Goal: Task Accomplishment & Management: Use online tool/utility

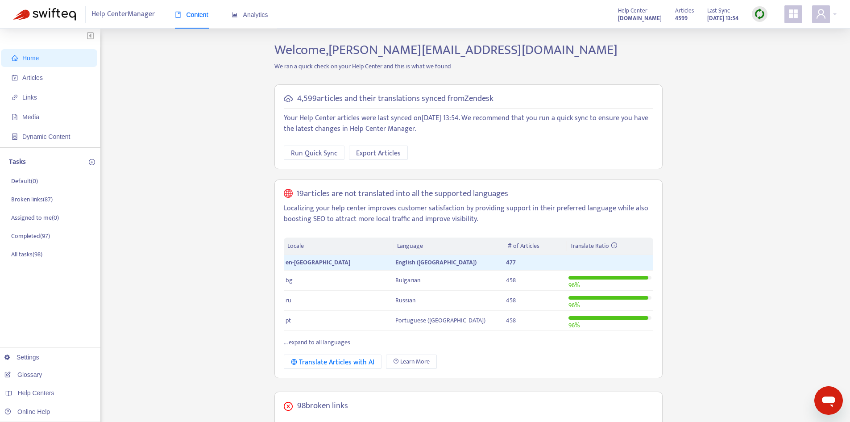
click at [758, 16] on img at bounding box center [759, 13] width 11 height 11
click at [768, 48] on link "Full Sync" at bounding box center [775, 47] width 32 height 10
click at [49, 75] on span "Articles" at bounding box center [51, 78] width 79 height 18
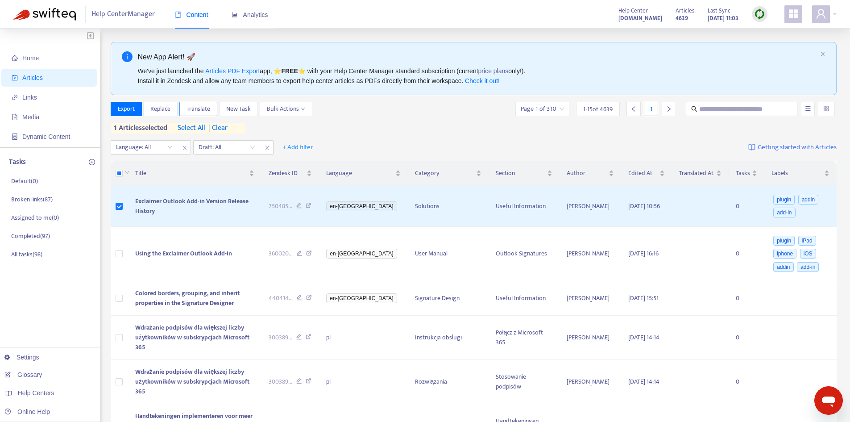
click at [204, 108] on span "Translate" at bounding box center [199, 109] width 24 height 10
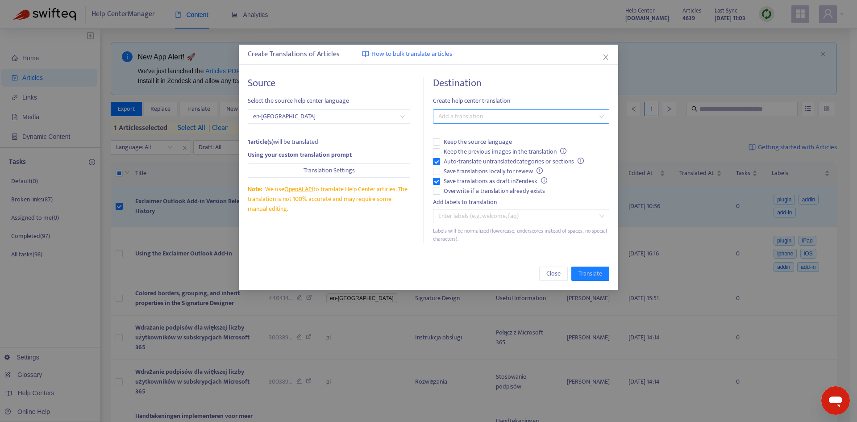
click at [441, 111] on input "search" at bounding box center [440, 116] width 2 height 11
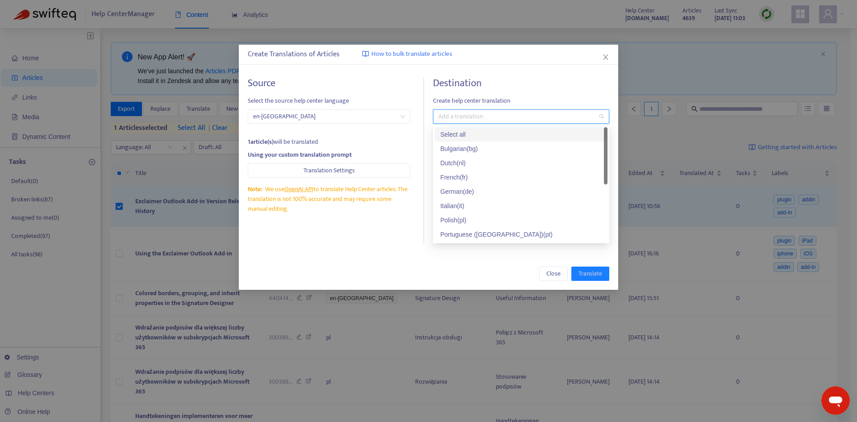
click at [444, 131] on div "Select all" at bounding box center [521, 134] width 162 height 10
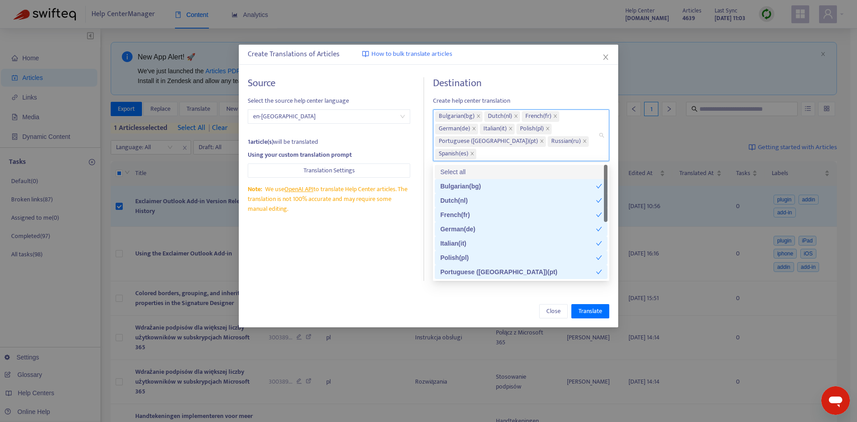
click at [528, 91] on div "Destination Create help center translation Bulgarian ( bg ) Dutch ( nl ) French…" at bounding box center [521, 179] width 176 height 204
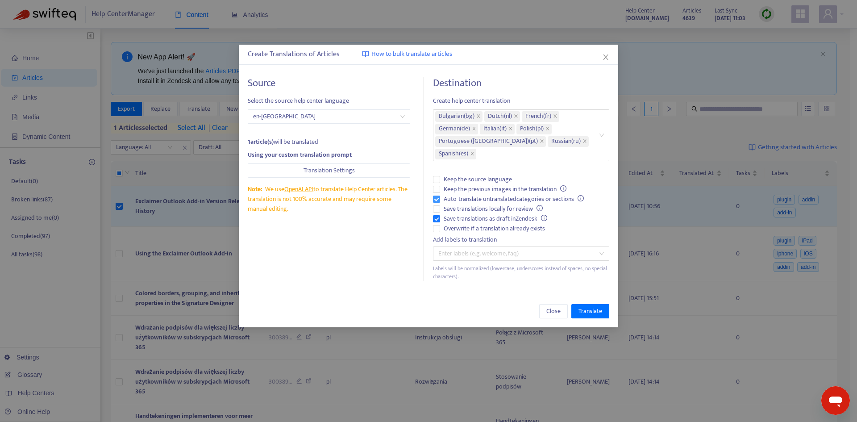
click at [459, 201] on span "Auto-translate untranslated categories or sections" at bounding box center [513, 199] width 147 height 10
drag, startPoint x: 461, startPoint y: 215, endPoint x: 468, endPoint y: 225, distance: 13.1
click at [461, 216] on span "Save translations as draft in Zendesk" at bounding box center [495, 219] width 111 height 10
click at [469, 232] on span "Overwrite if a translation already exists" at bounding box center [494, 229] width 108 height 10
click at [464, 221] on span "Save translations as draft in Zendesk" at bounding box center [495, 219] width 111 height 10
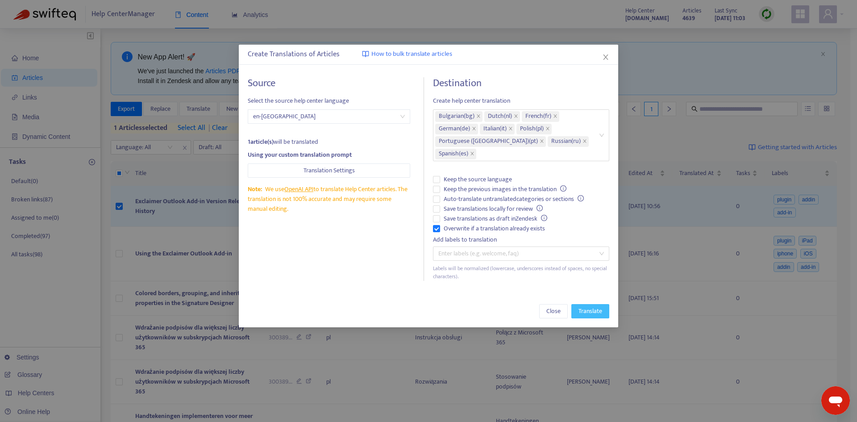
click at [591, 311] on span "Translate" at bounding box center [590, 311] width 24 height 10
